Goal: Transaction & Acquisition: Purchase product/service

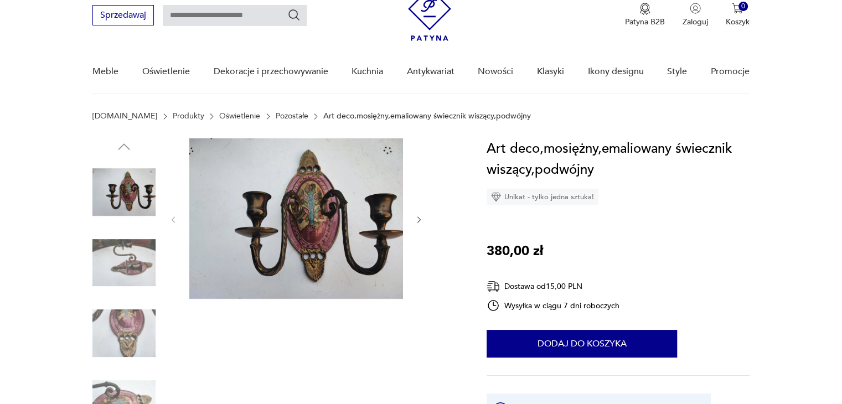
click at [367, 219] on img at bounding box center [296, 218] width 214 height 160
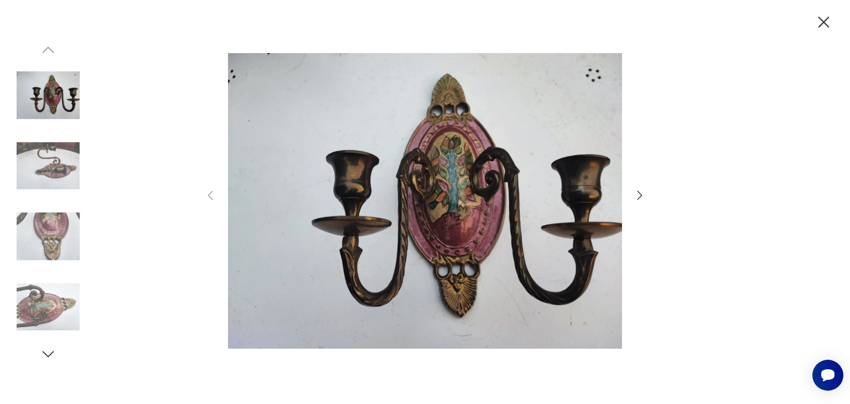
click at [638, 193] on icon "button" at bounding box center [639, 195] width 13 height 13
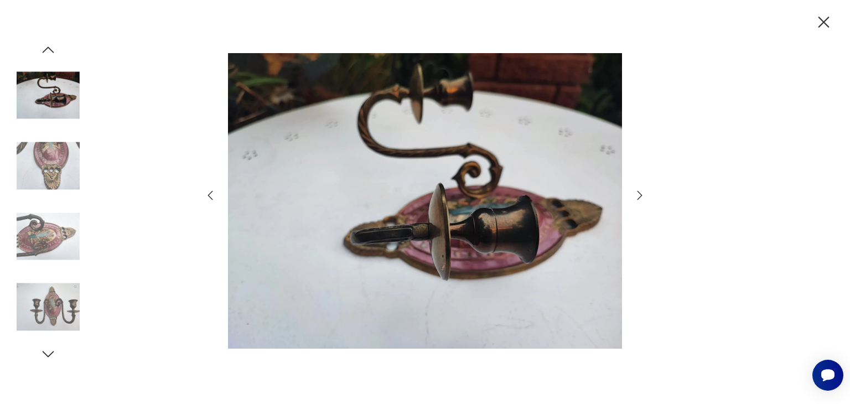
click at [638, 193] on icon "button" at bounding box center [639, 195] width 13 height 13
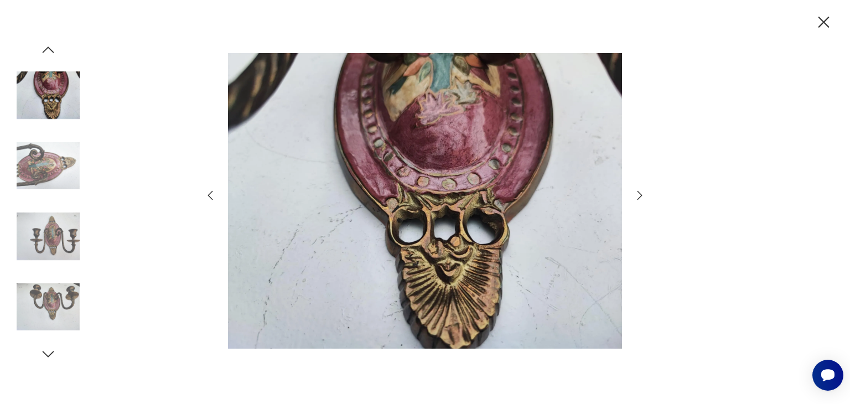
click at [638, 193] on icon "button" at bounding box center [639, 195] width 13 height 13
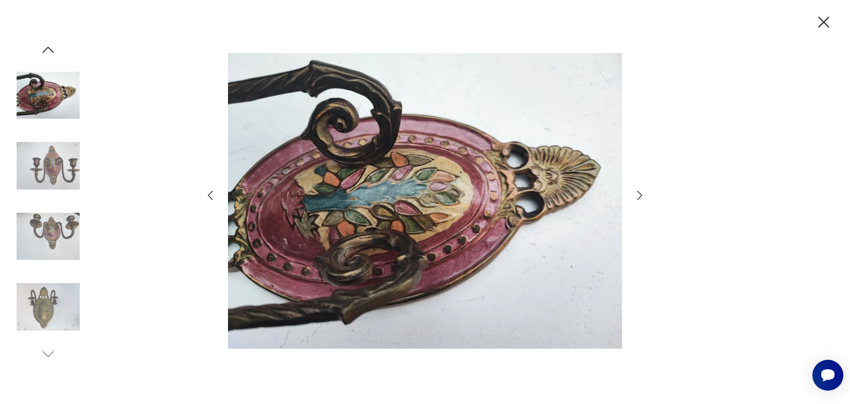
click at [638, 193] on icon "button" at bounding box center [639, 195] width 13 height 13
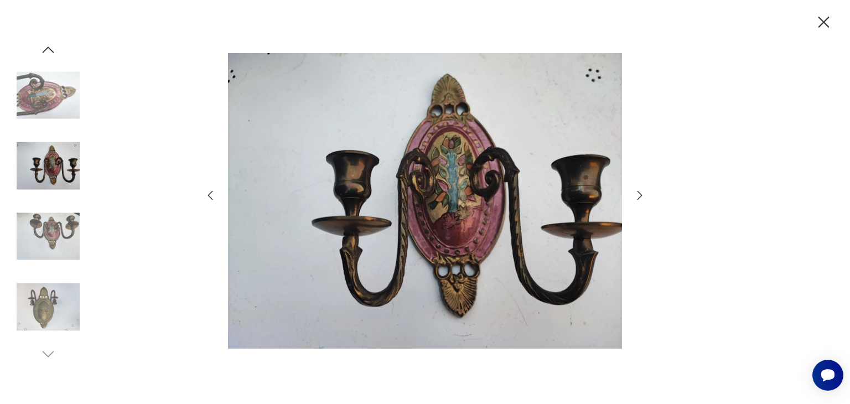
click at [638, 193] on icon "button" at bounding box center [639, 195] width 13 height 13
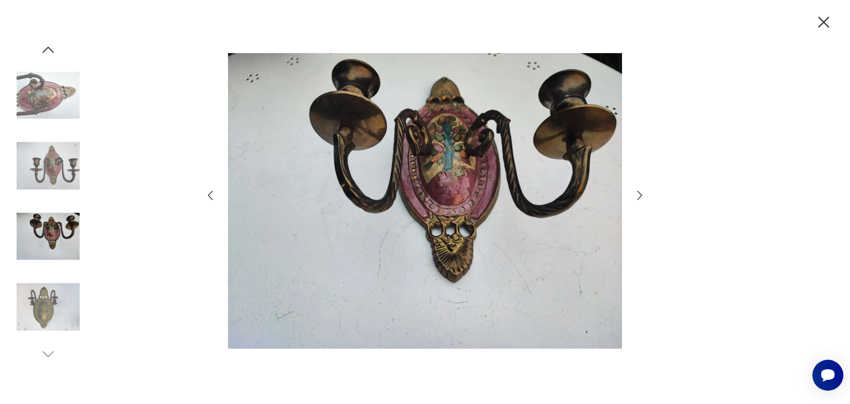
click at [638, 193] on icon "button" at bounding box center [639, 195] width 13 height 13
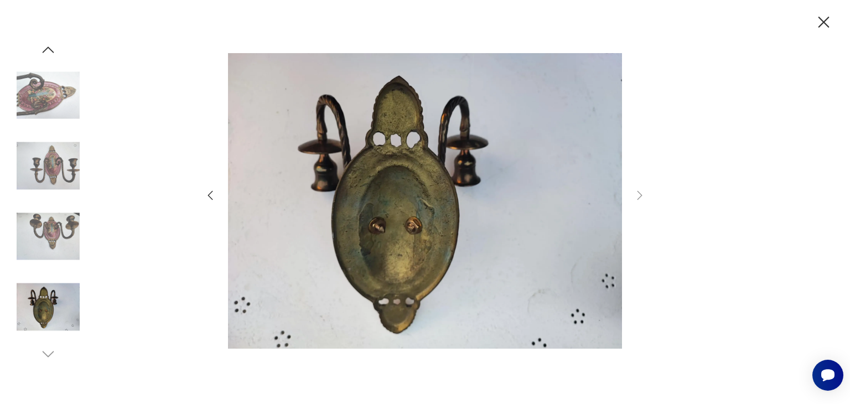
click at [826, 21] on icon "button" at bounding box center [823, 22] width 19 height 19
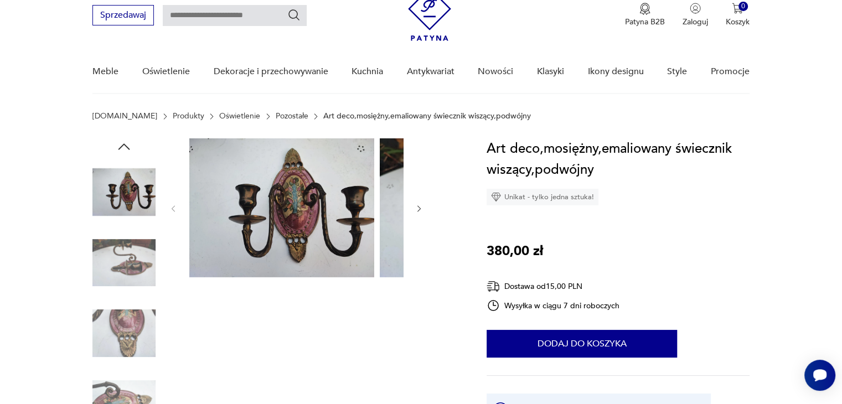
scroll to position [45, 0]
